Goal: Find specific page/section: Find specific page/section

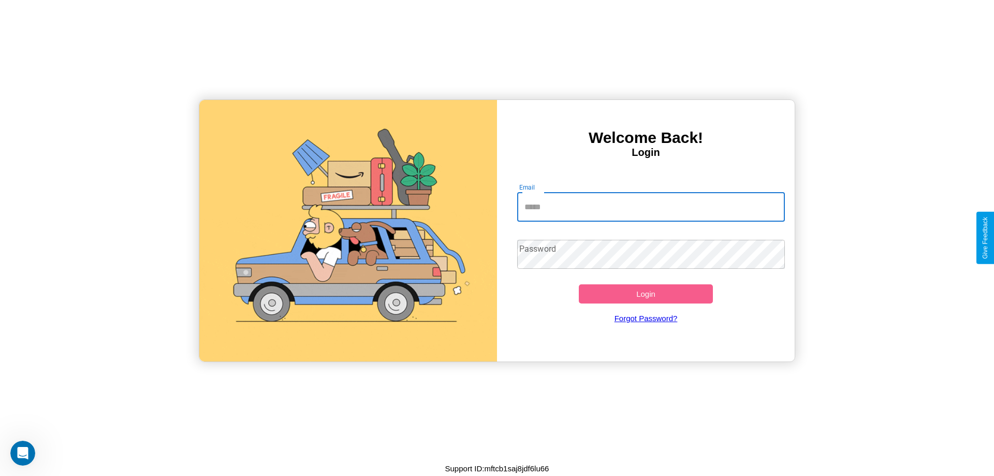
click at [651, 207] on input "Email" at bounding box center [651, 207] width 268 height 29
type input "**********"
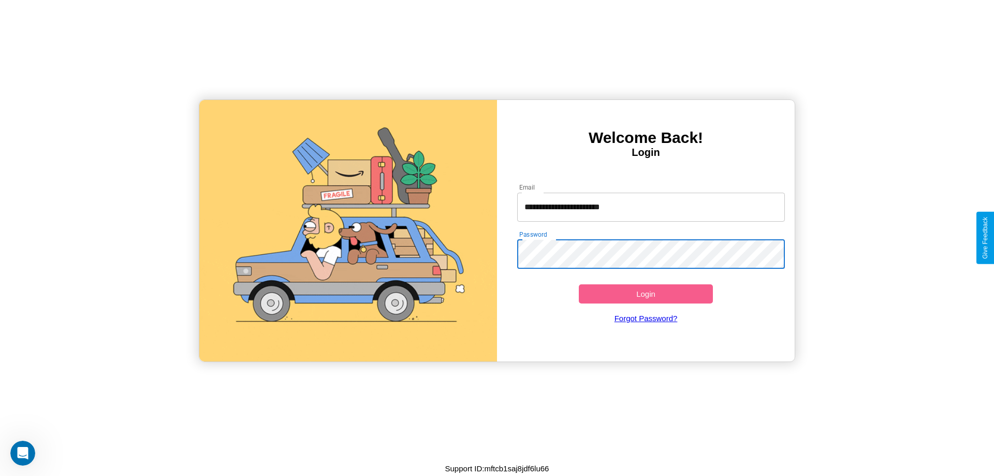
click at [646, 294] on button "Login" at bounding box center [646, 293] width 134 height 19
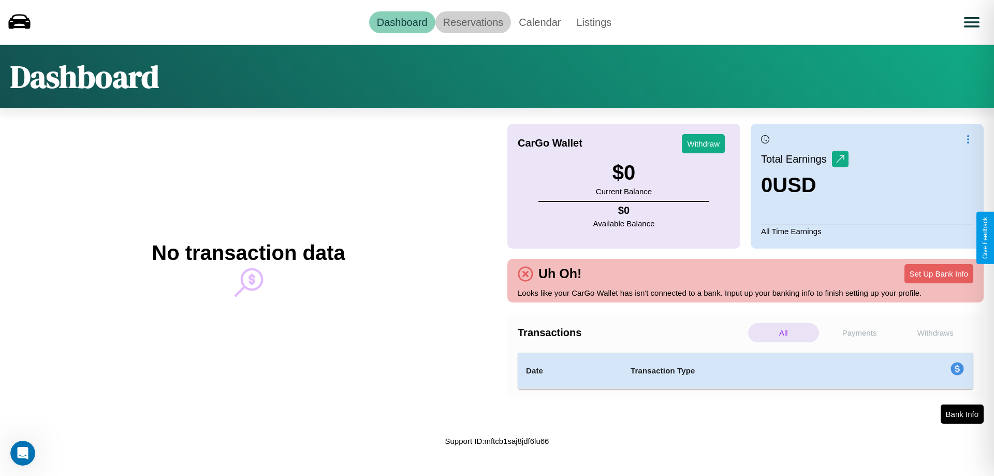
click at [473, 22] on link "Reservations" at bounding box center [473, 22] width 76 height 22
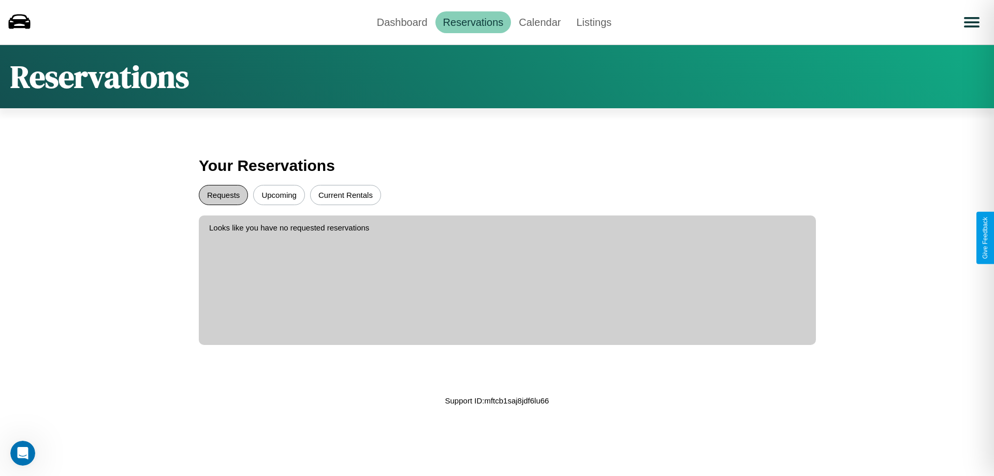
click at [223, 195] on button "Requests" at bounding box center [223, 195] width 49 height 20
click at [279, 195] on button "Upcoming" at bounding box center [279, 195] width 52 height 20
